Goal: Task Accomplishment & Management: Manage account settings

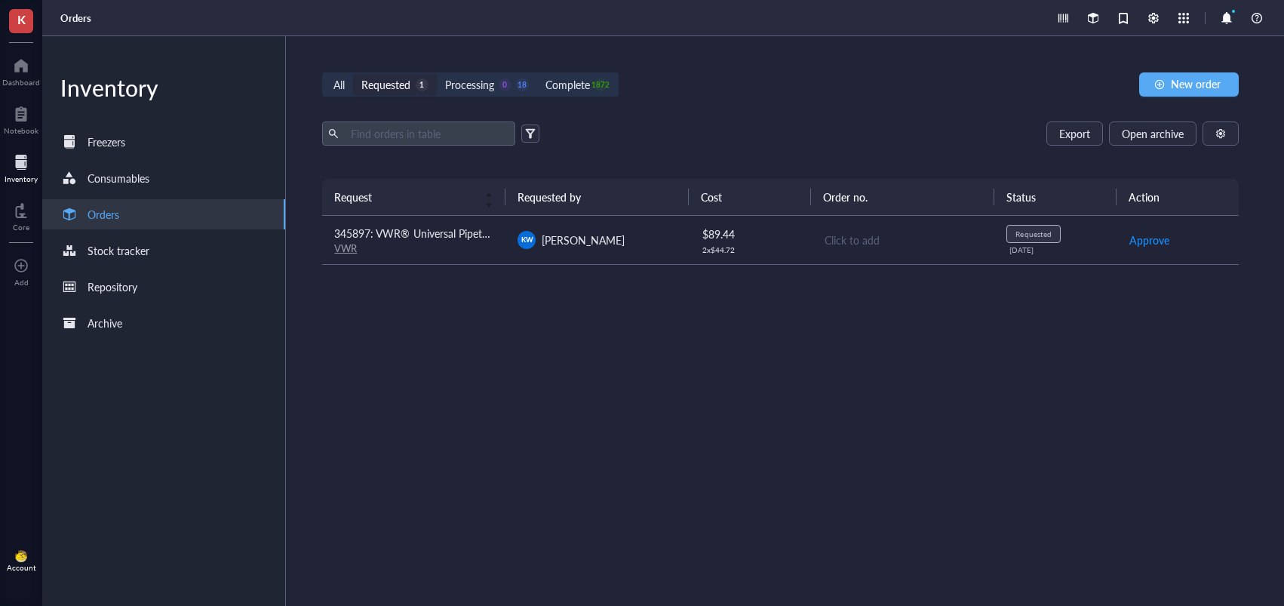
click at [406, 226] on span "345897: VWR® Universal Pipette Tips (200uL)" at bounding box center [442, 233] width 217 height 15
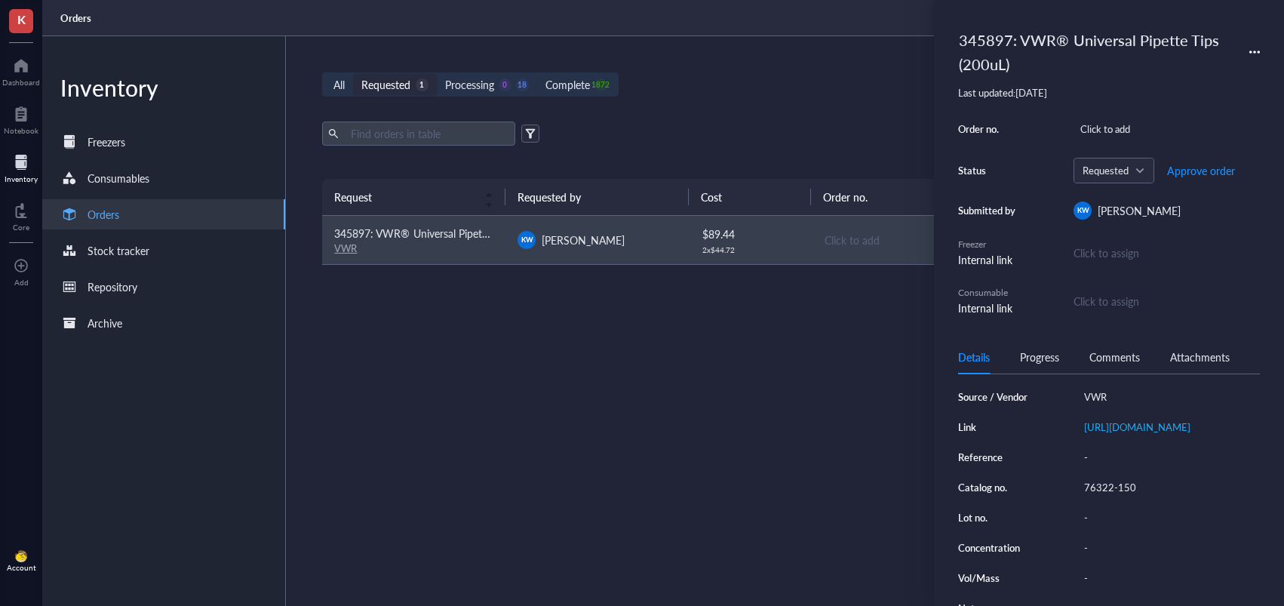
scroll to position [183, 0]
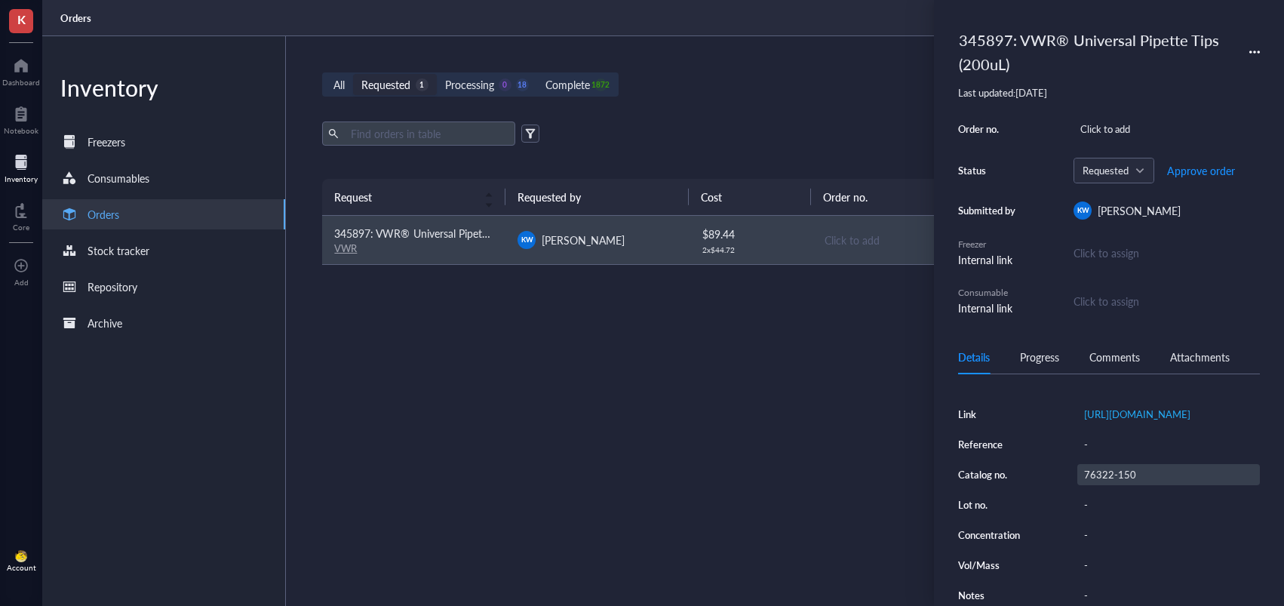
click at [1116, 476] on div "76322-150" at bounding box center [1168, 474] width 183 height 21
click at [1109, 470] on input "76322-150" at bounding box center [1111, 475] width 66 height 20
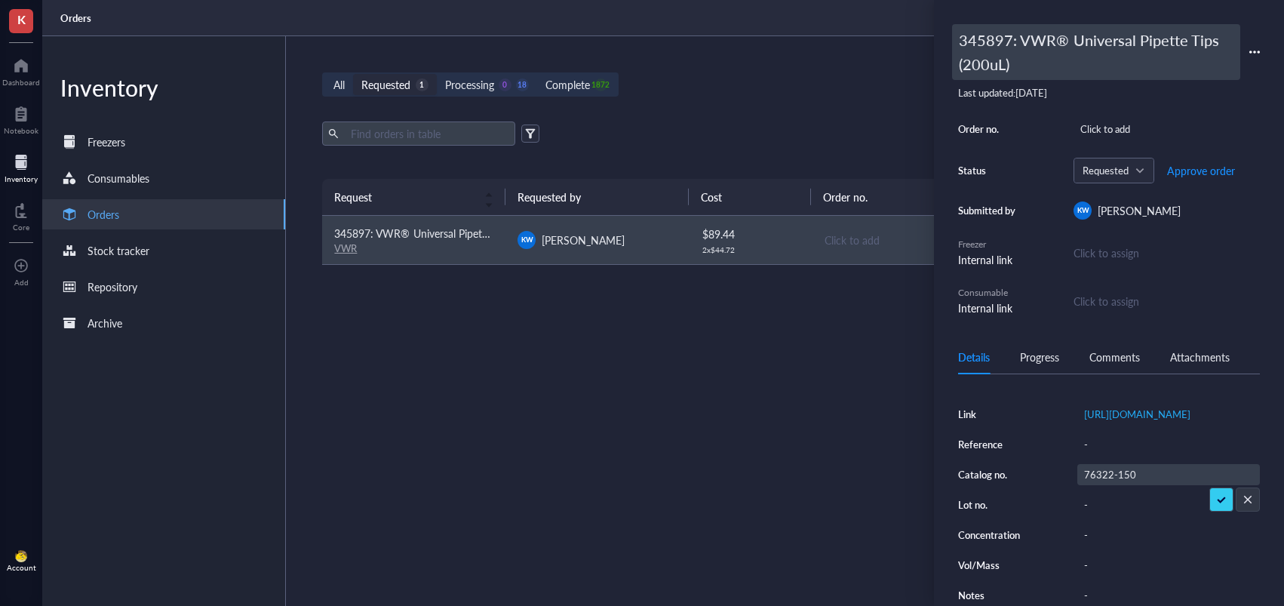
click at [1003, 30] on div "345897: VWR® Universal Pipette Tips (200uL)" at bounding box center [1096, 52] width 288 height 56
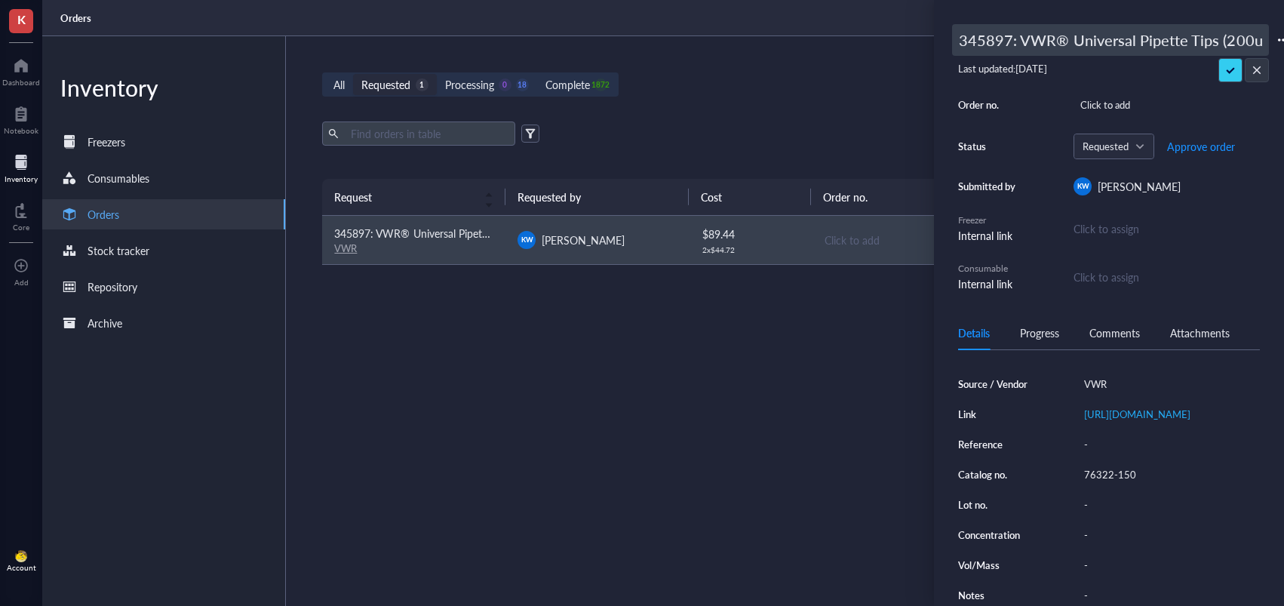
scroll to position [0, 8]
click at [977, 41] on input "345897: VWR® Universal Pipette Tips (200uL)" at bounding box center [1110, 40] width 315 height 30
click at [976, 41] on input "345897: VWR® Universal Pipette Tips (200uL)" at bounding box center [1110, 40] width 315 height 30
type input "494170: VWR® Universal Pipette Tips (200uL)"
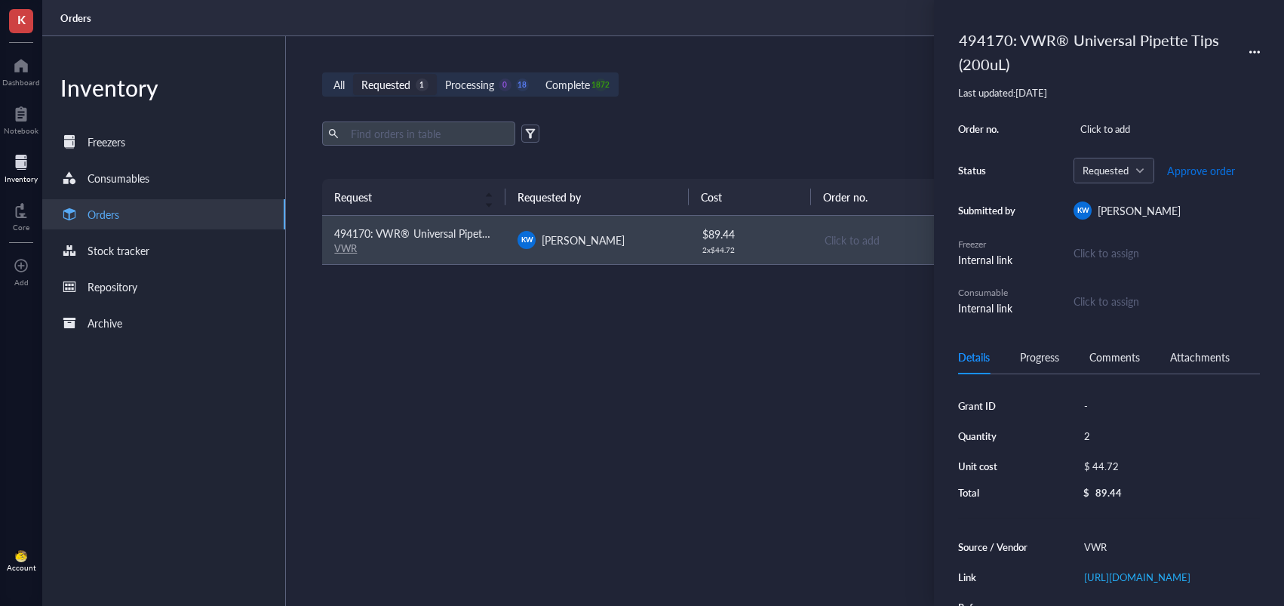
click at [1213, 171] on span "Approve order" at bounding box center [1201, 170] width 68 height 12
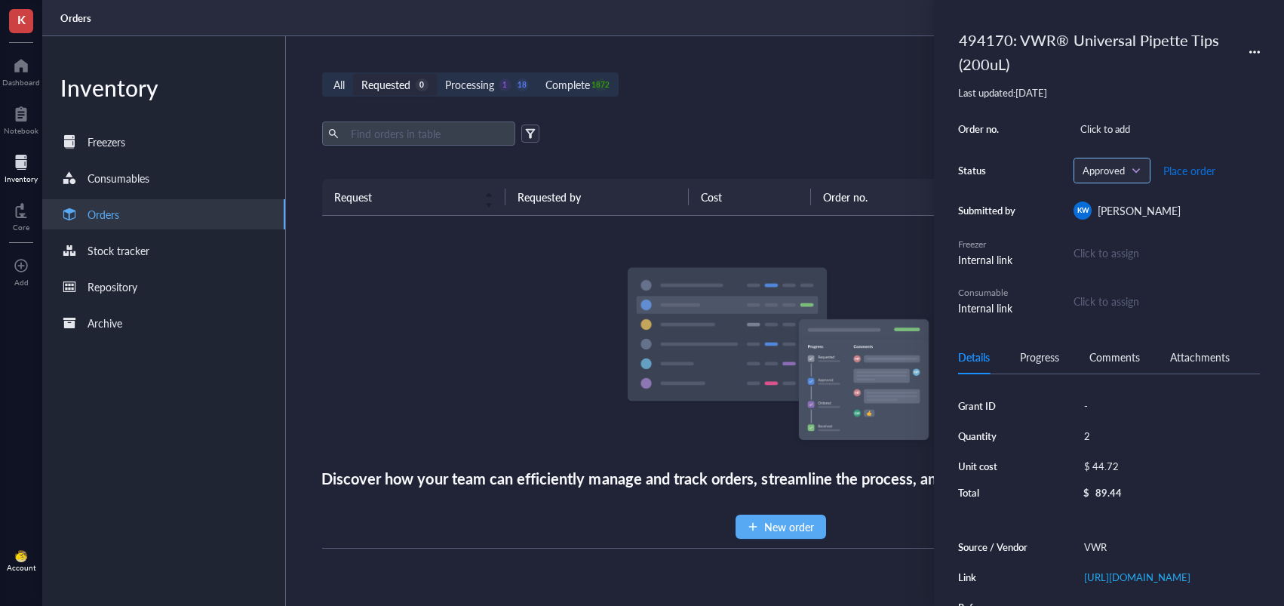
drag, startPoint x: 1206, startPoint y: 171, endPoint x: 1079, endPoint y: 164, distance: 127.7
click at [1206, 171] on span "Place order" at bounding box center [1189, 170] width 52 height 12
drag, startPoint x: 748, startPoint y: 92, endPoint x: 699, endPoint y: 81, distance: 49.6
click at [745, 92] on div "All Requested 0 Processing 0 19 Complete 1872 New order" at bounding box center [780, 84] width 917 height 24
